Goal: Navigation & Orientation: Find specific page/section

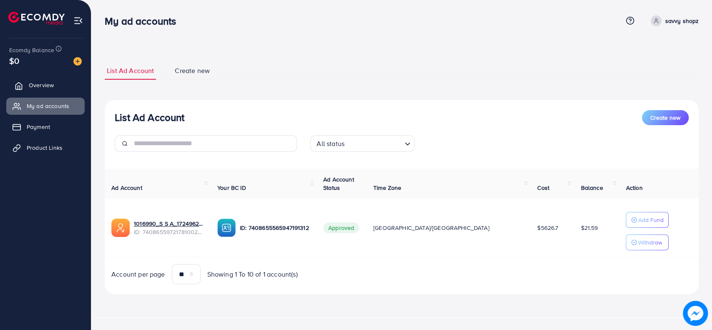
click at [56, 88] on link "Overview" at bounding box center [45, 85] width 78 height 17
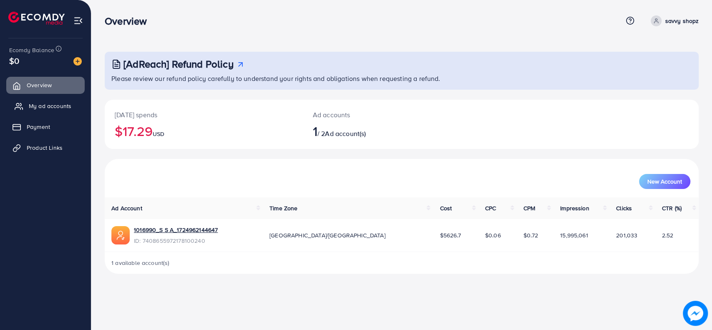
click at [54, 106] on span "My ad accounts" at bounding box center [50, 106] width 43 height 8
